Goal: Check status: Check status

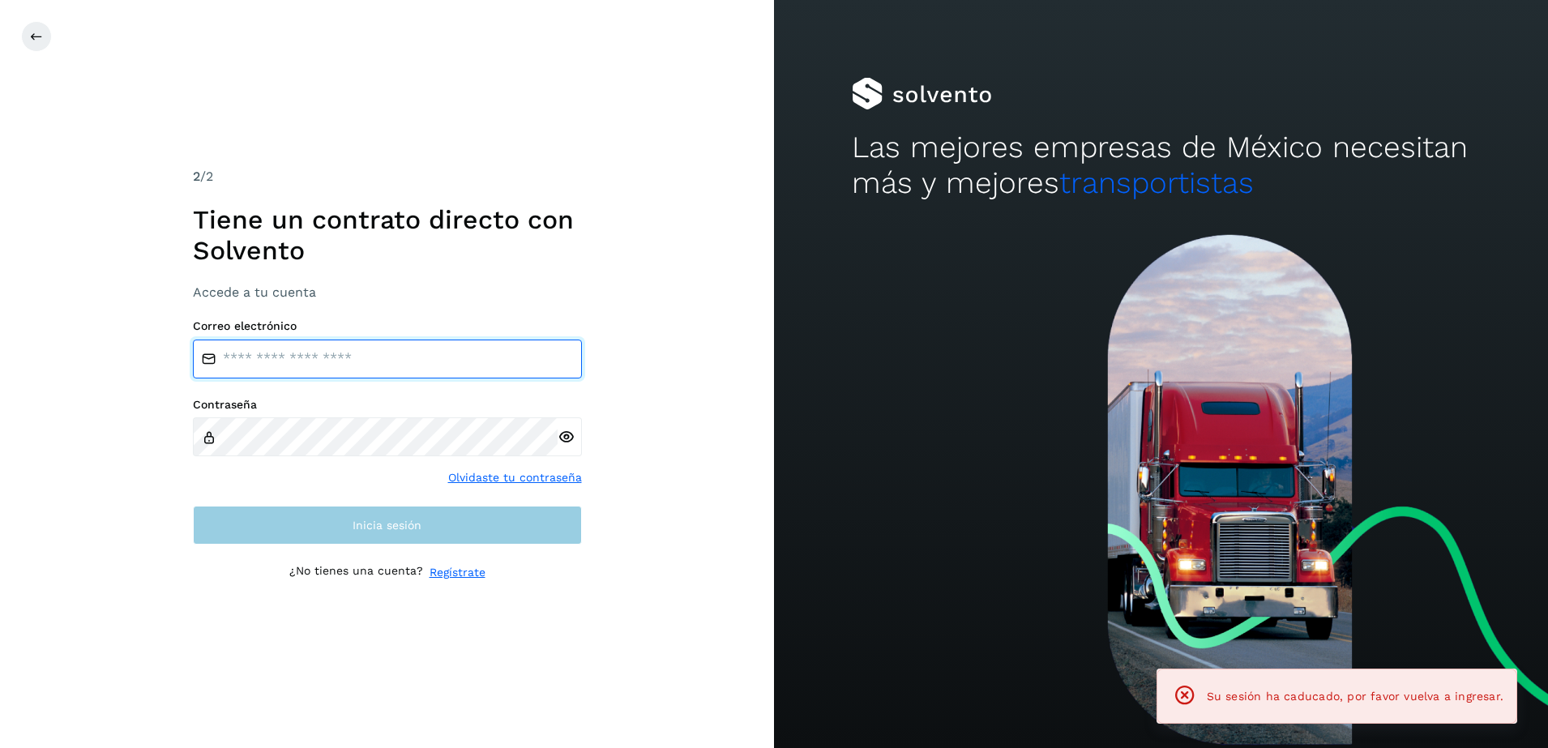
type input "**********"
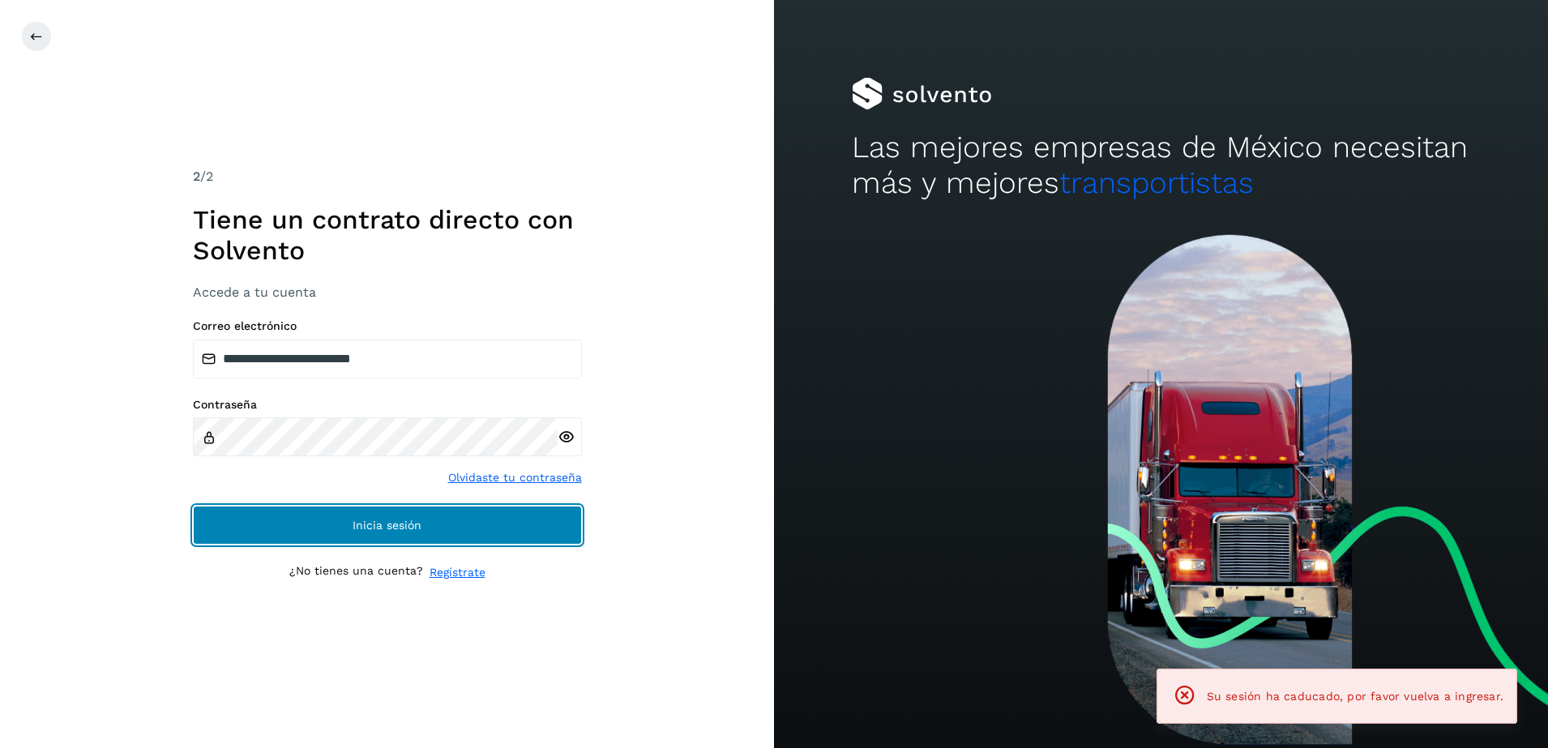
click at [504, 525] on button "Inicia sesión" at bounding box center [387, 525] width 389 height 39
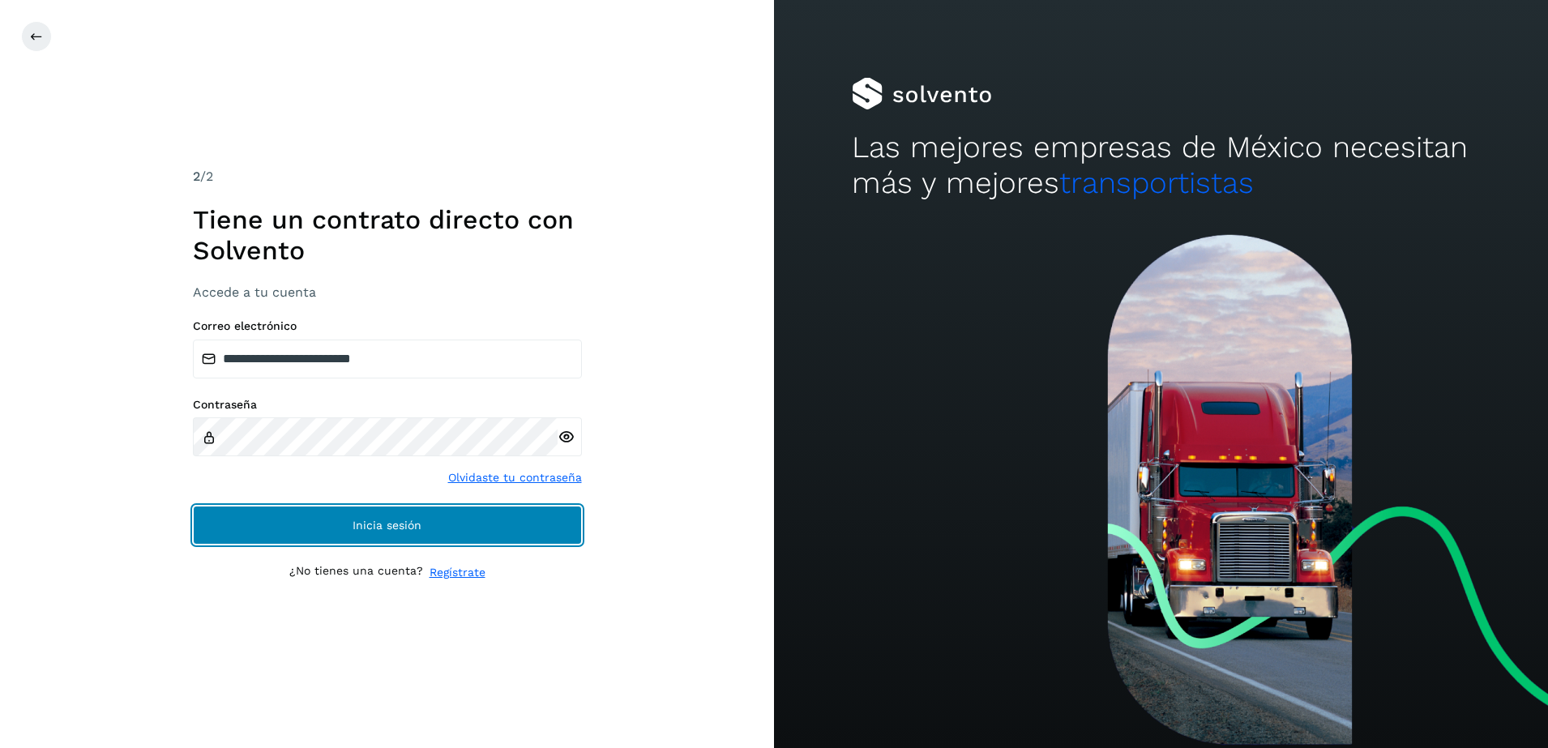
click at [409, 525] on span "Inicia sesión" at bounding box center [387, 525] width 69 height 11
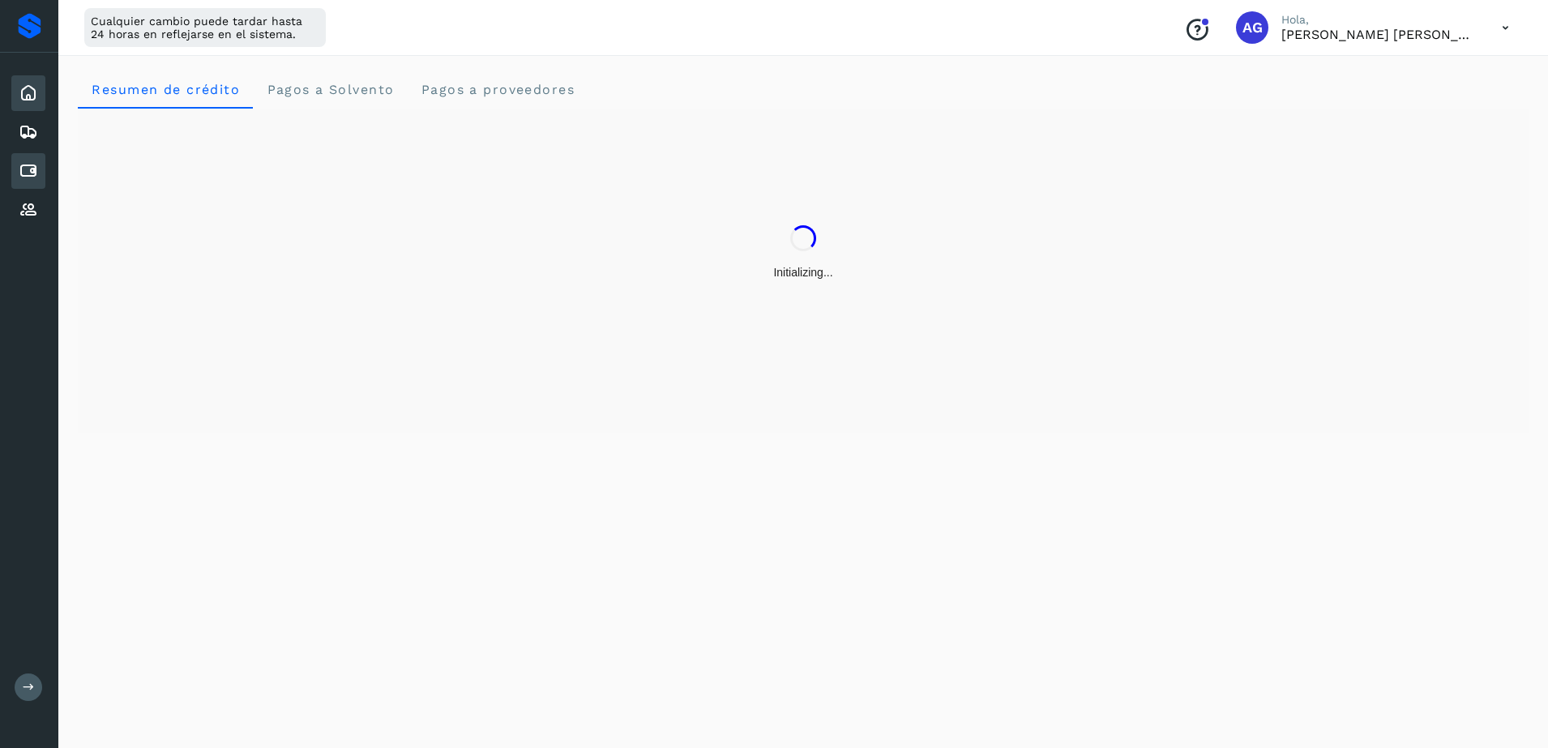
click at [32, 178] on icon at bounding box center [28, 170] width 19 height 19
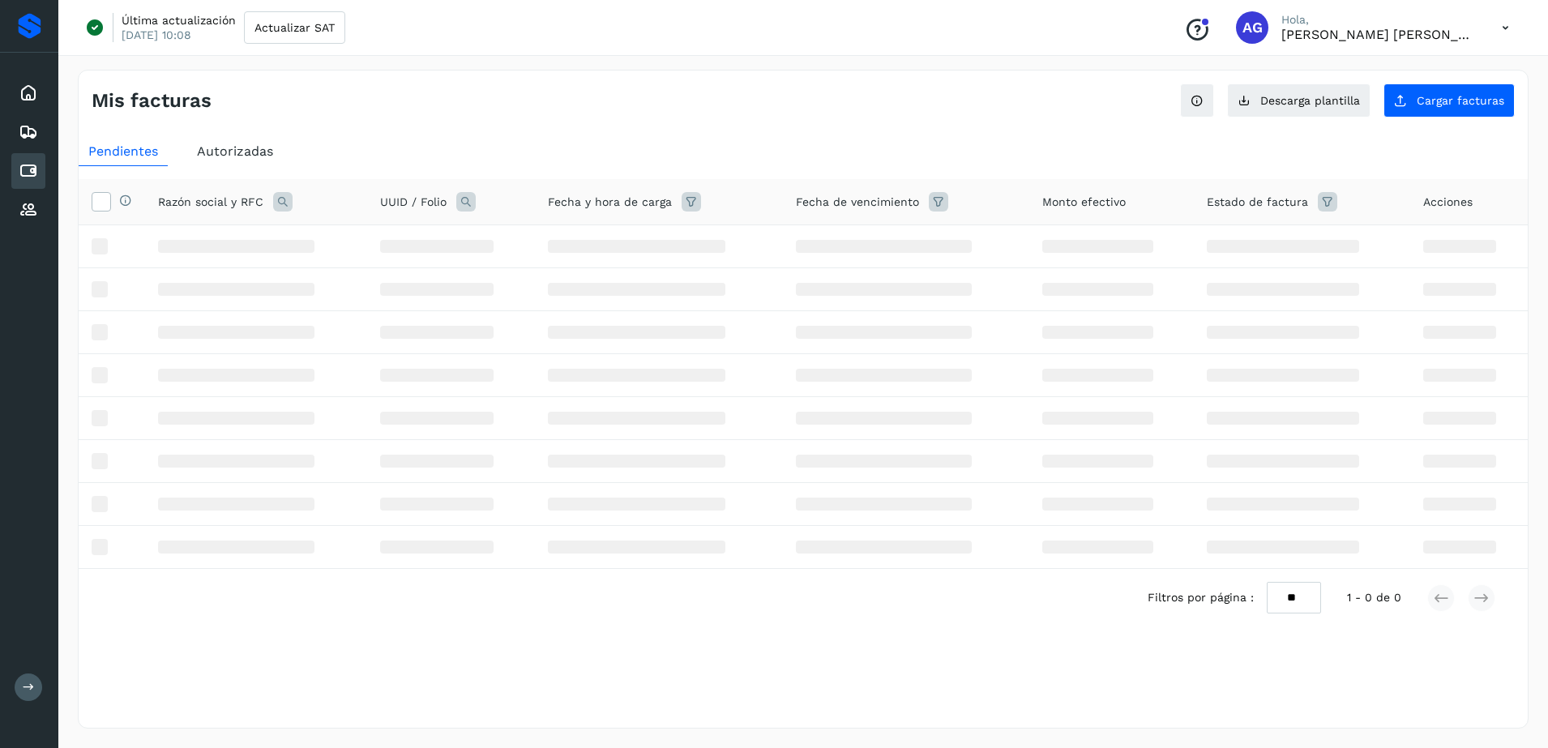
click at [235, 153] on span "Autorizadas" at bounding box center [235, 150] width 76 height 15
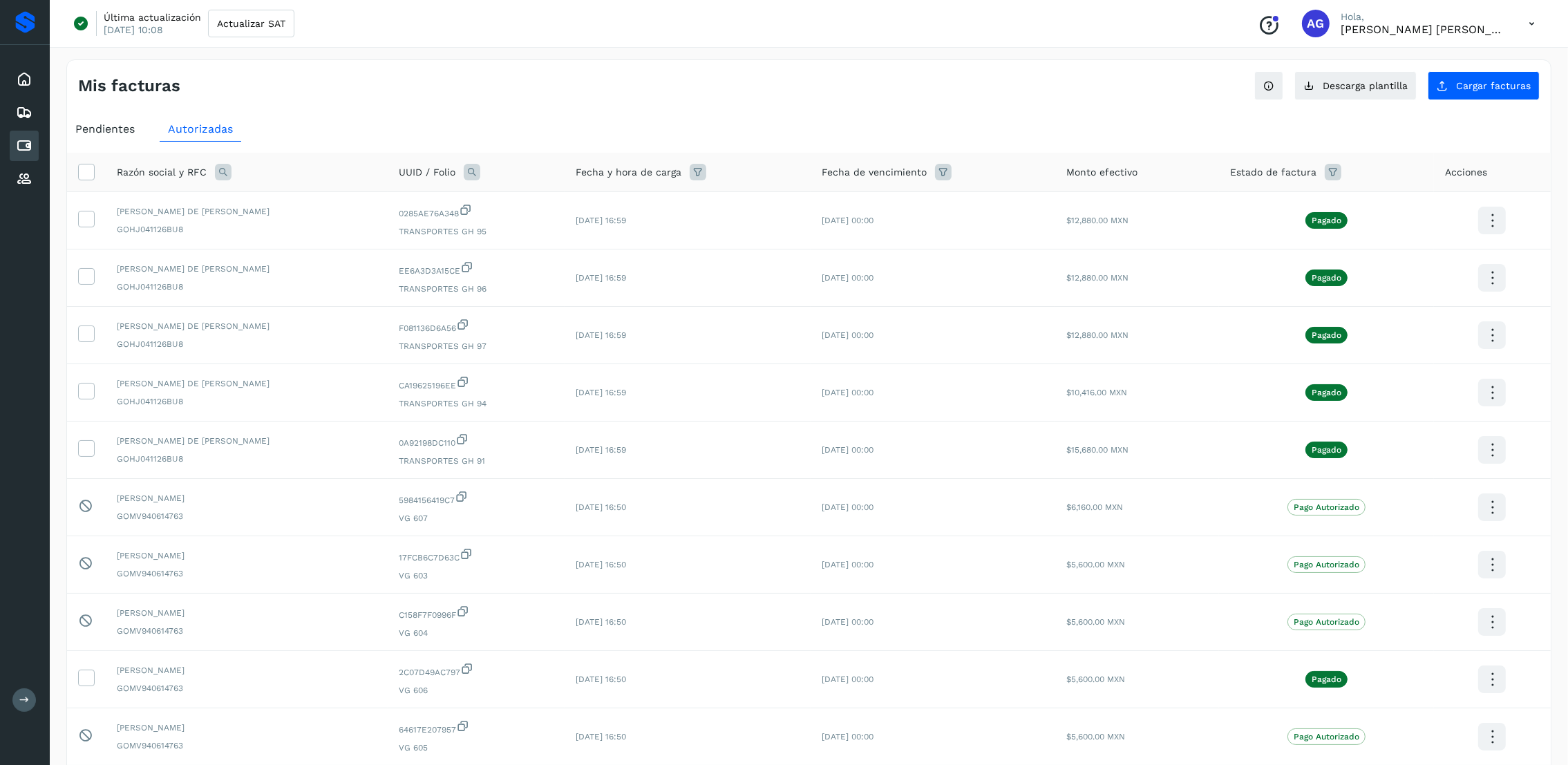
click at [225, 173] on icon at bounding box center [223, 171] width 16 height 16
click at [334, 233] on input "text" at bounding box center [313, 230] width 170 height 22
type input "*"
type input "*********"
click at [344, 269] on span "Buscar" at bounding box center [348, 266] width 27 height 13
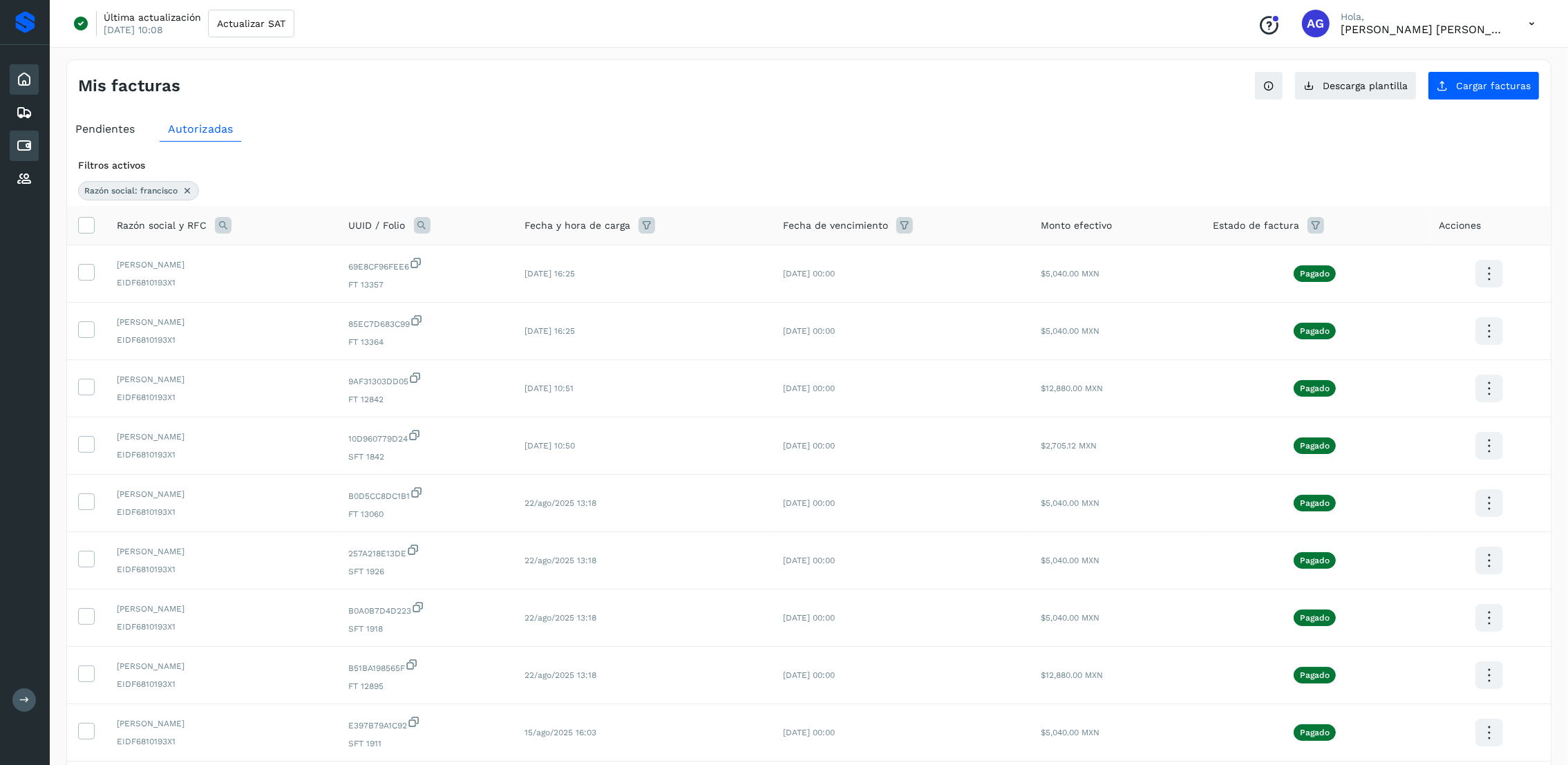
click at [21, 79] on icon at bounding box center [24, 78] width 16 height 16
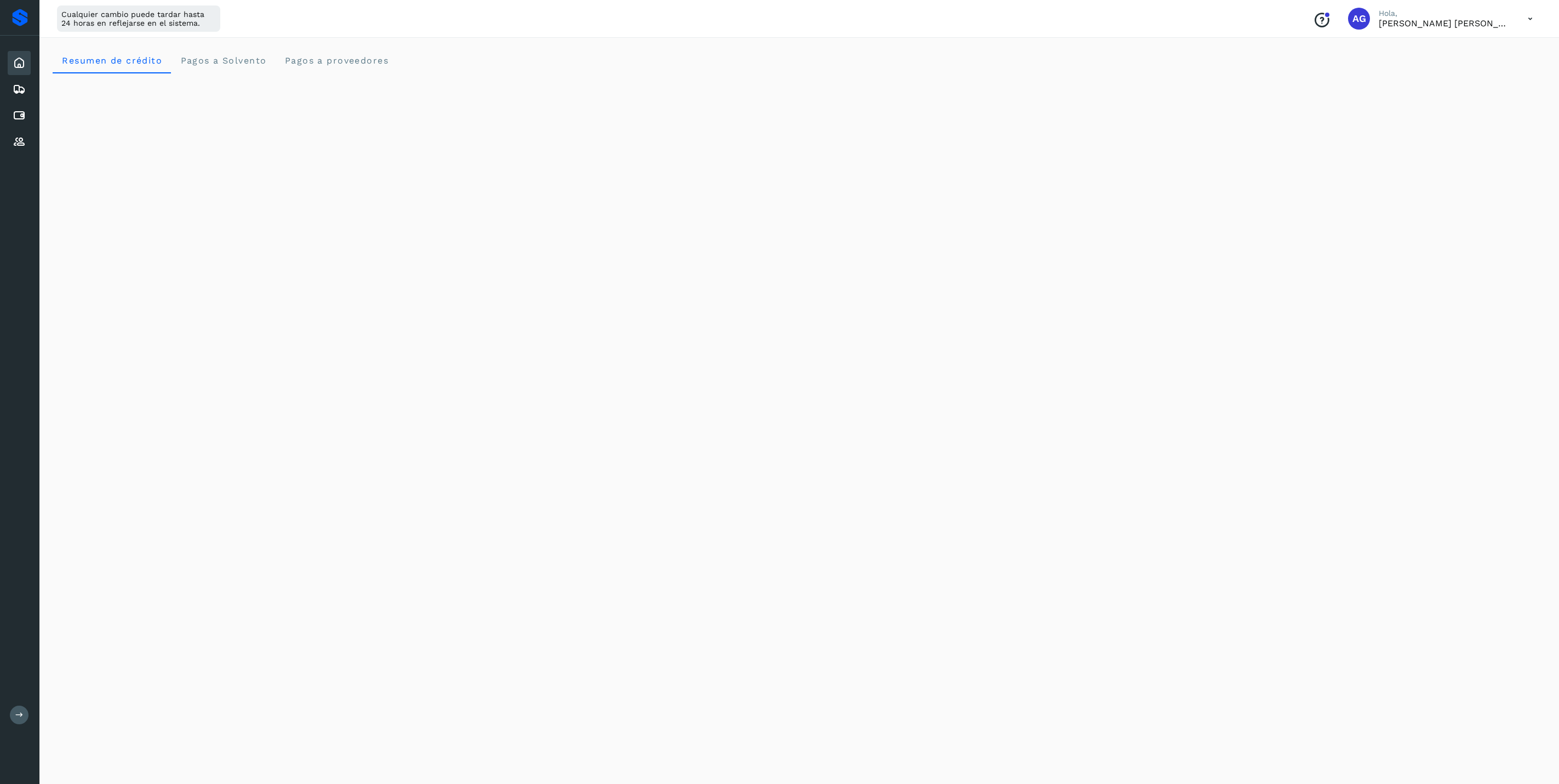
scroll to position [205, 0]
